Goal: Task Accomplishment & Management: Use online tool/utility

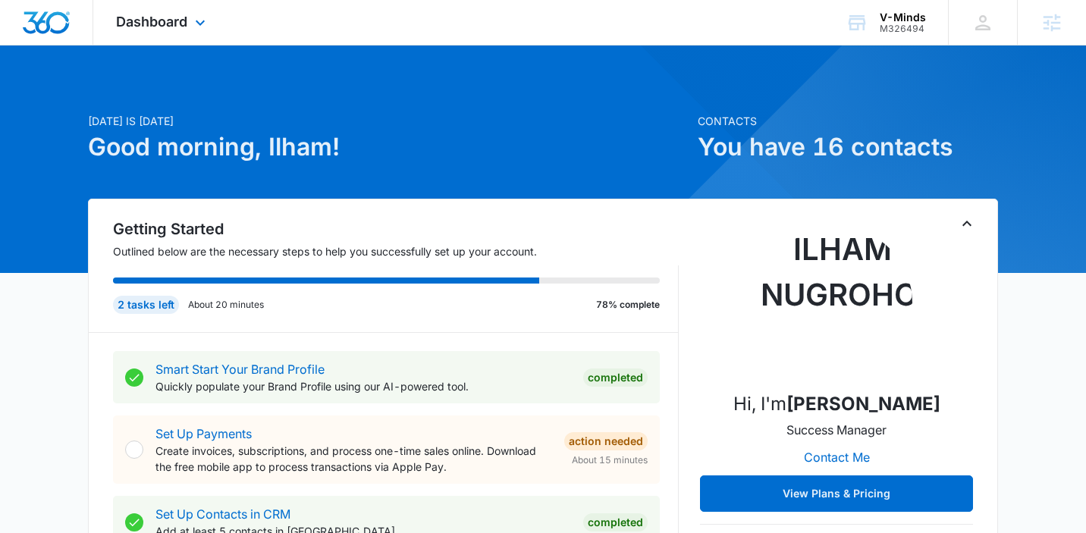
click at [190, 27] on div "Dashboard Apps Reputation Websites Forms CRM Email Social Payments POS Content …" at bounding box center [162, 22] width 139 height 45
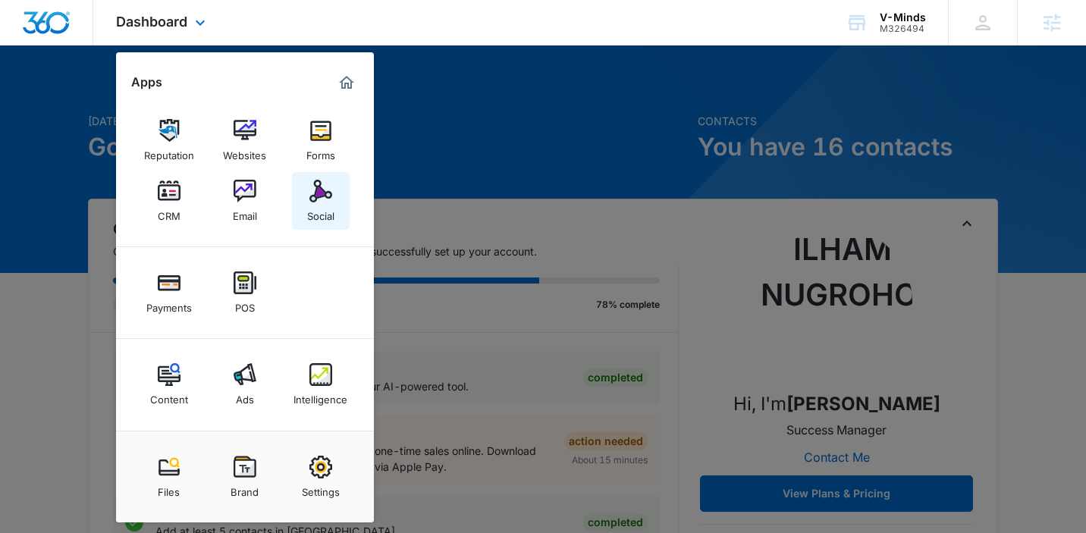
click at [322, 206] on div "Social" at bounding box center [320, 213] width 27 height 20
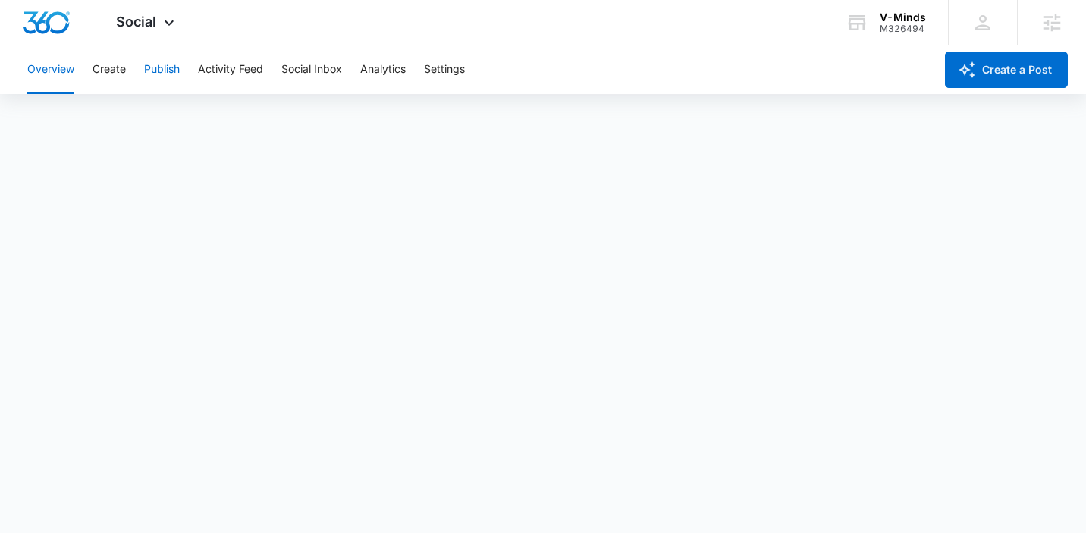
click at [151, 66] on button "Publish" at bounding box center [162, 70] width 36 height 49
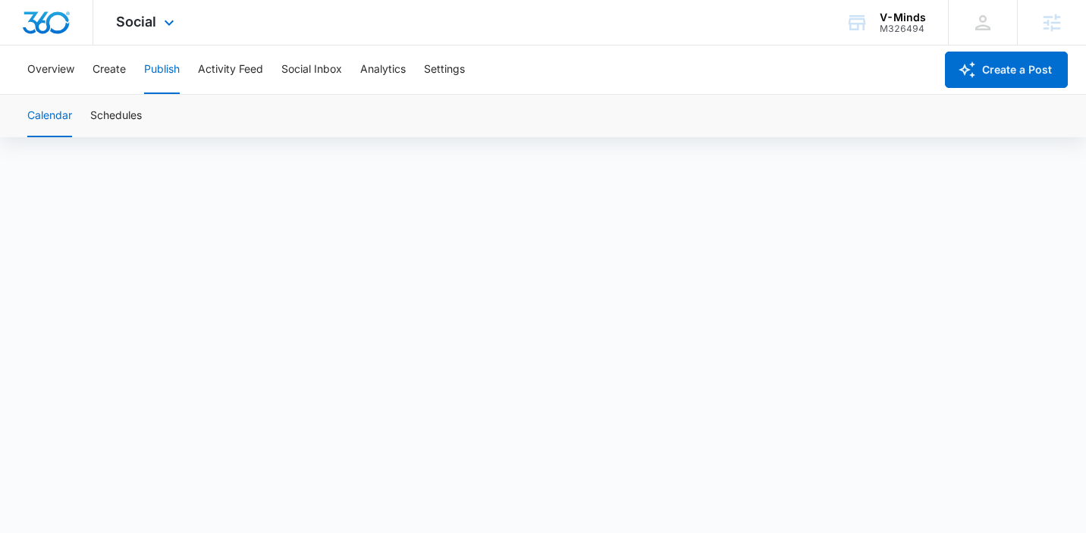
click at [148, 31] on div "Social Apps Reputation Websites Forms CRM Email Social Payments POS Content Ads…" at bounding box center [147, 22] width 108 height 45
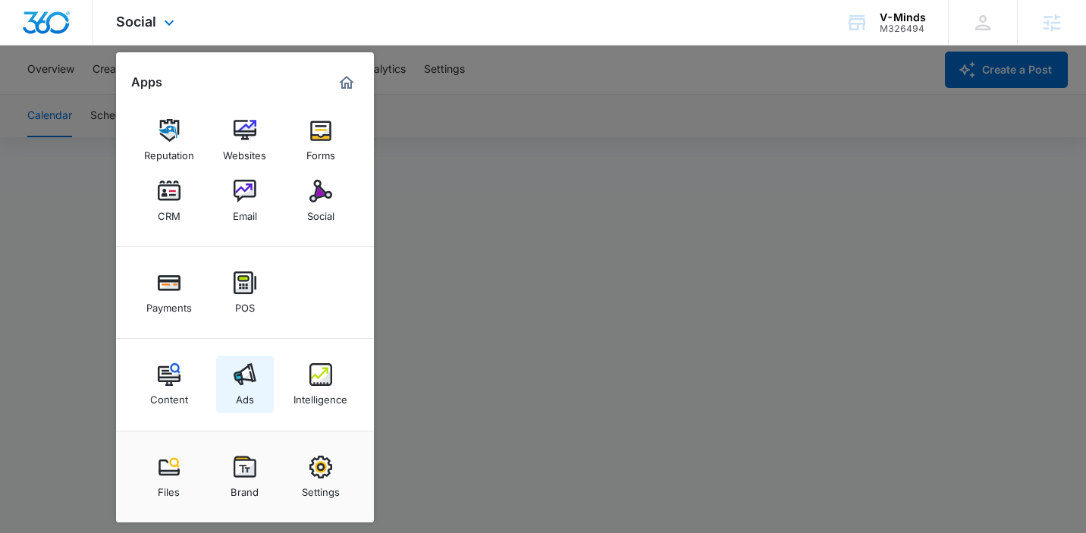
click at [244, 375] on img at bounding box center [245, 374] width 23 height 23
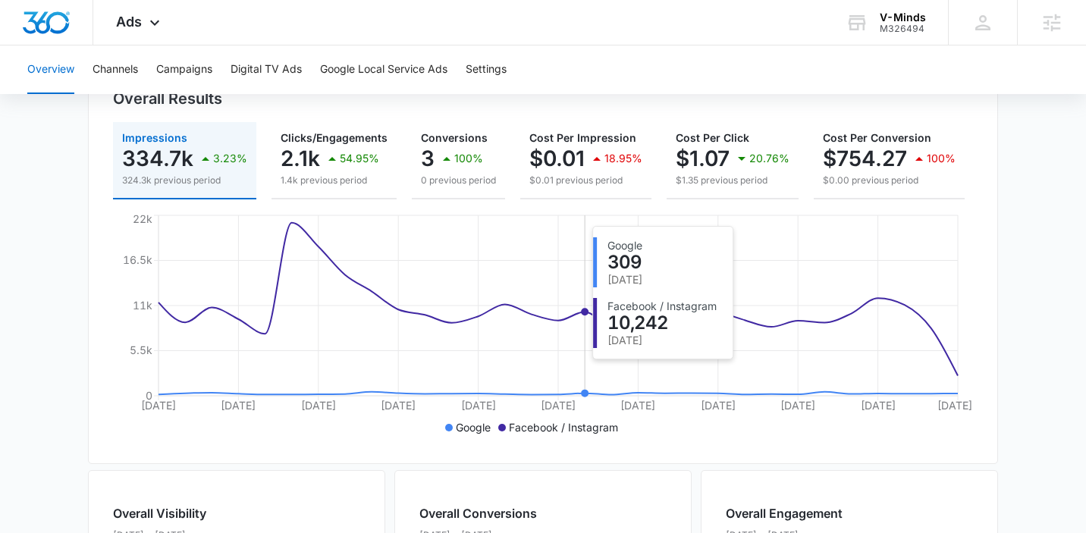
scroll to position [184, 0]
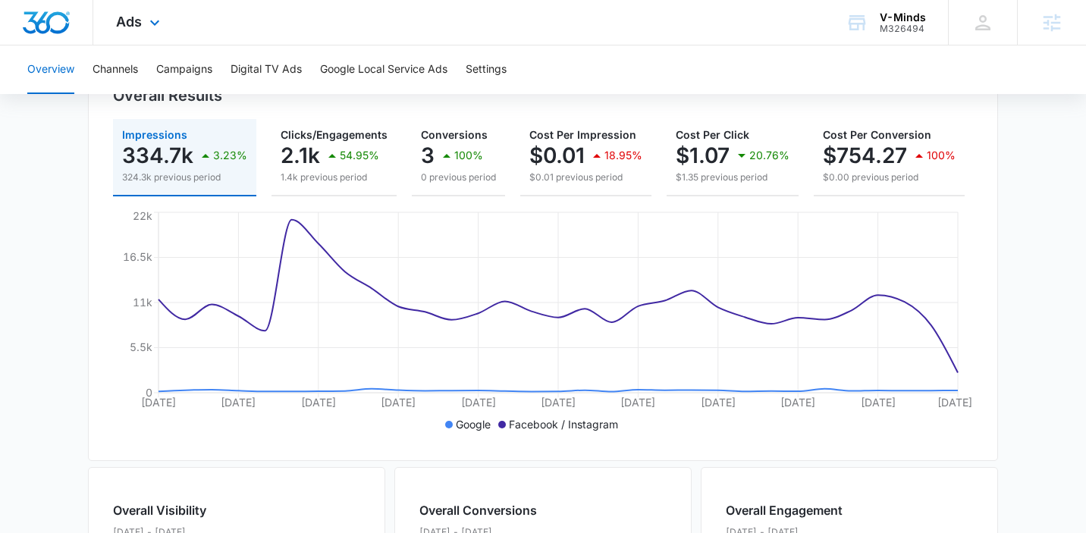
click at [142, 20] on div "Ads Apps Reputation Websites Forms CRM Email Social Payments POS Content Ads In…" at bounding box center [139, 22] width 93 height 45
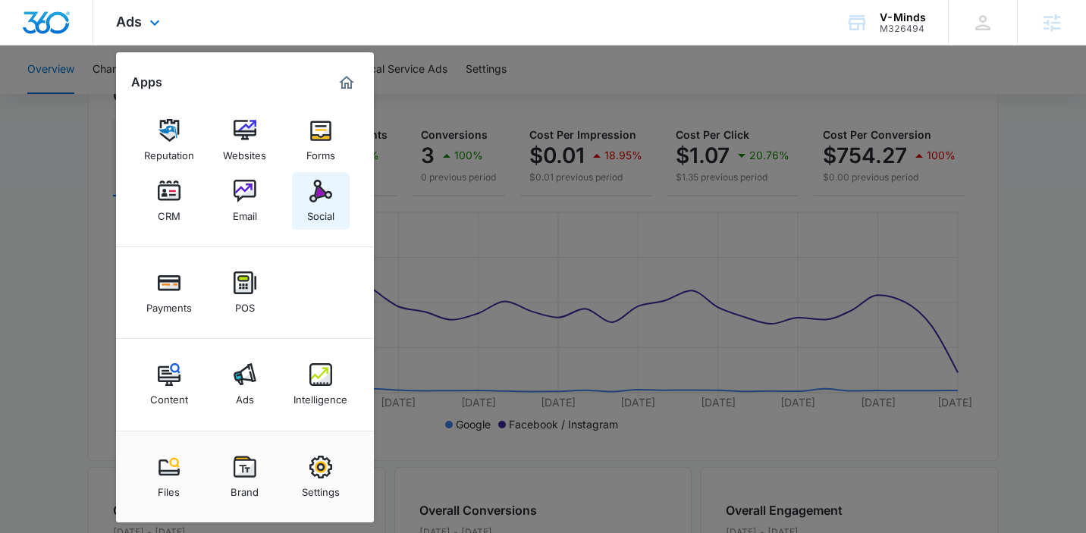
click at [316, 191] on img at bounding box center [320, 191] width 23 height 23
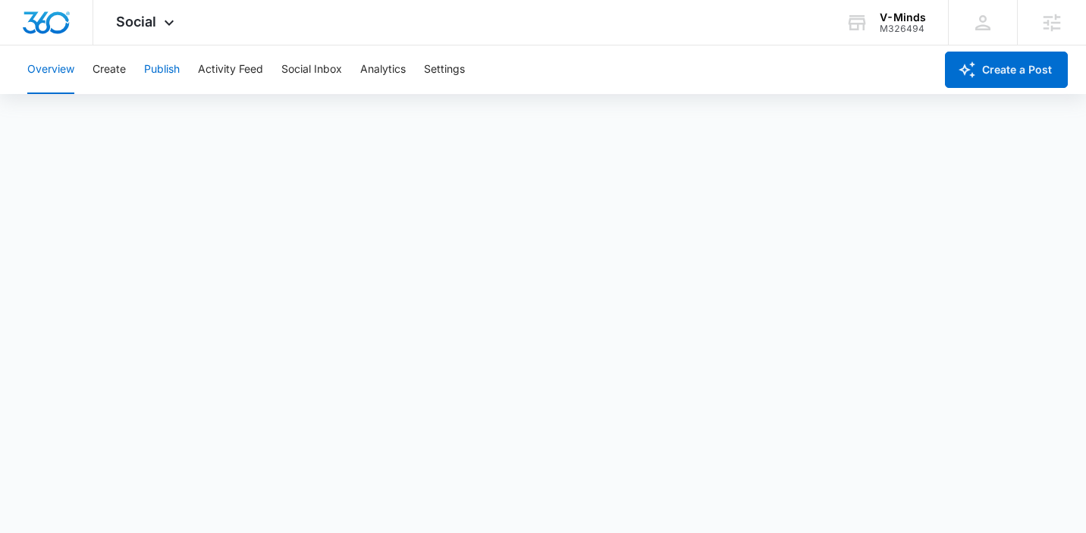
click at [153, 70] on button "Publish" at bounding box center [162, 70] width 36 height 49
